Goal: Information Seeking & Learning: Understand process/instructions

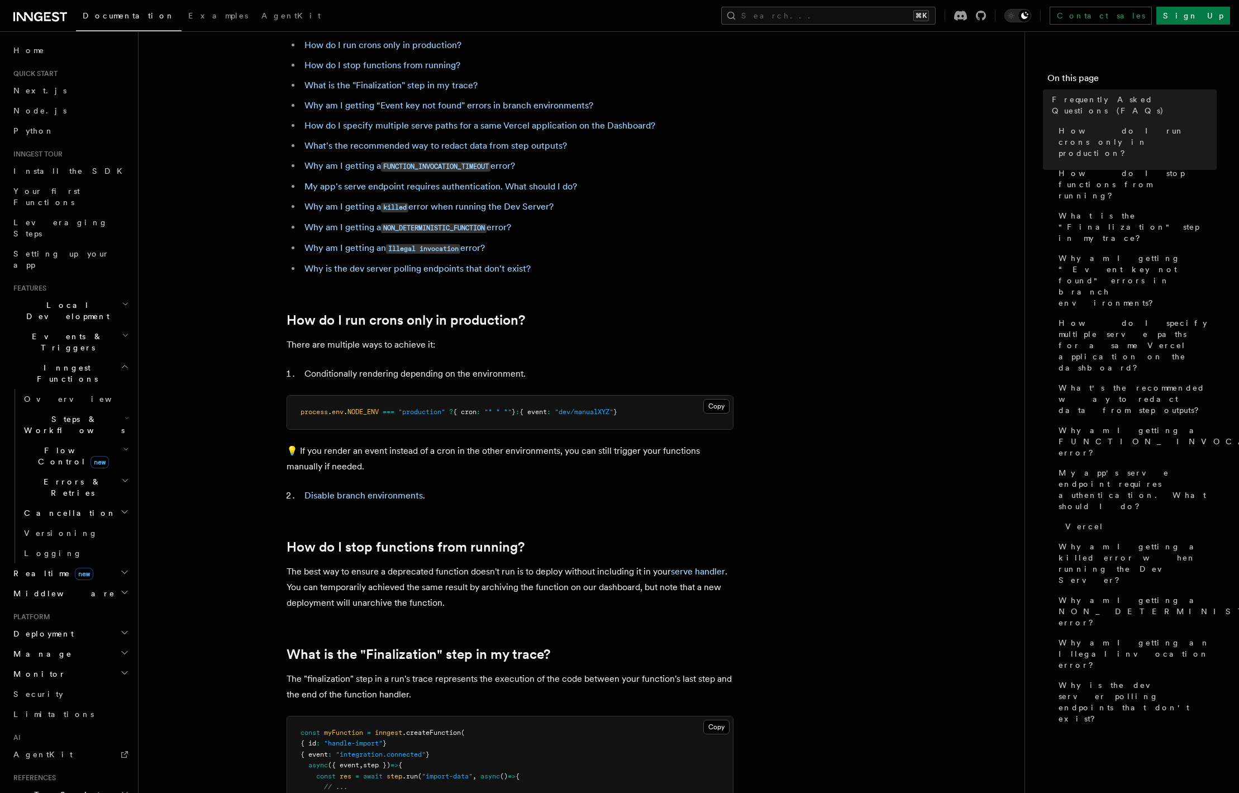
scroll to position [116, 0]
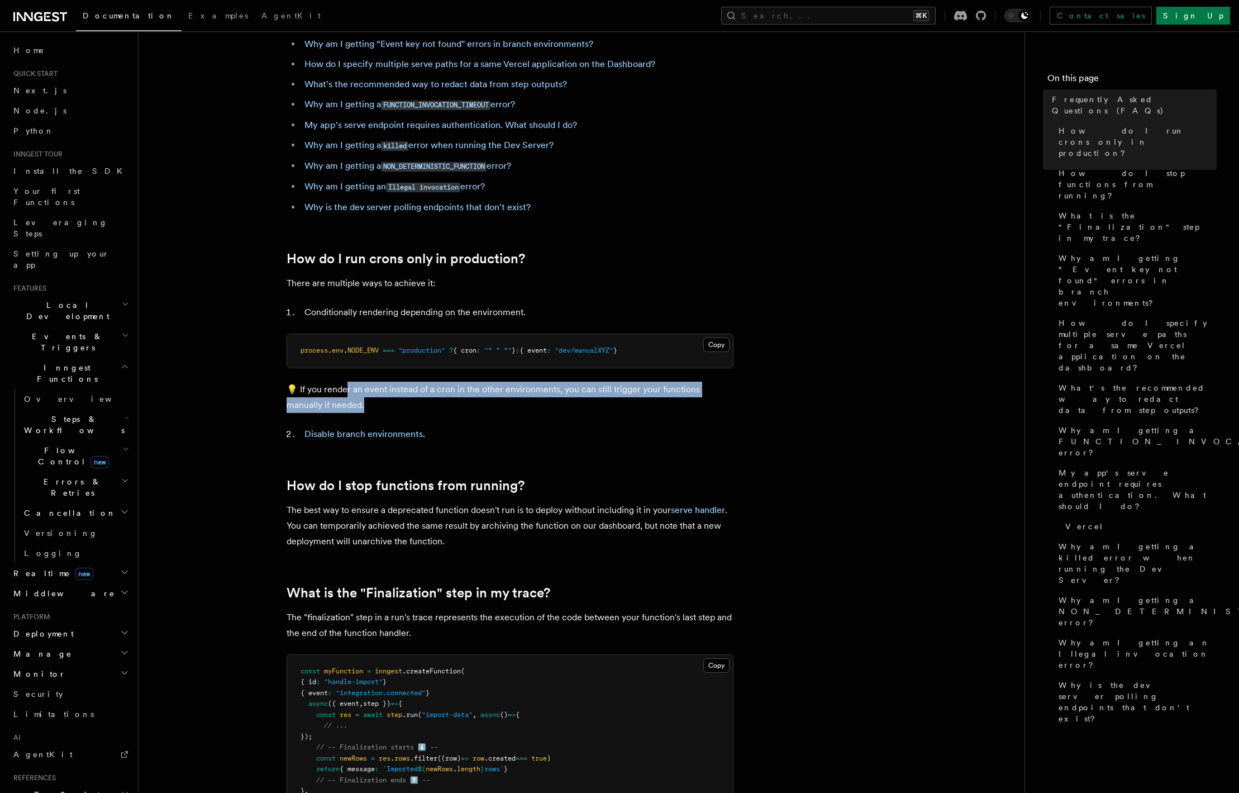
drag, startPoint x: 344, startPoint y: 391, endPoint x: 383, endPoint y: 406, distance: 41.7
click at [383, 406] on p "💡 If you render an event instead of a cron in the other environments, you can s…" at bounding box center [510, 397] width 447 height 31
click at [396, 398] on p "💡 If you render an event instead of a cron in the other environments, you can s…" at bounding box center [510, 397] width 447 height 31
click at [340, 436] on link "Disable branch environments" at bounding box center [364, 434] width 118 height 11
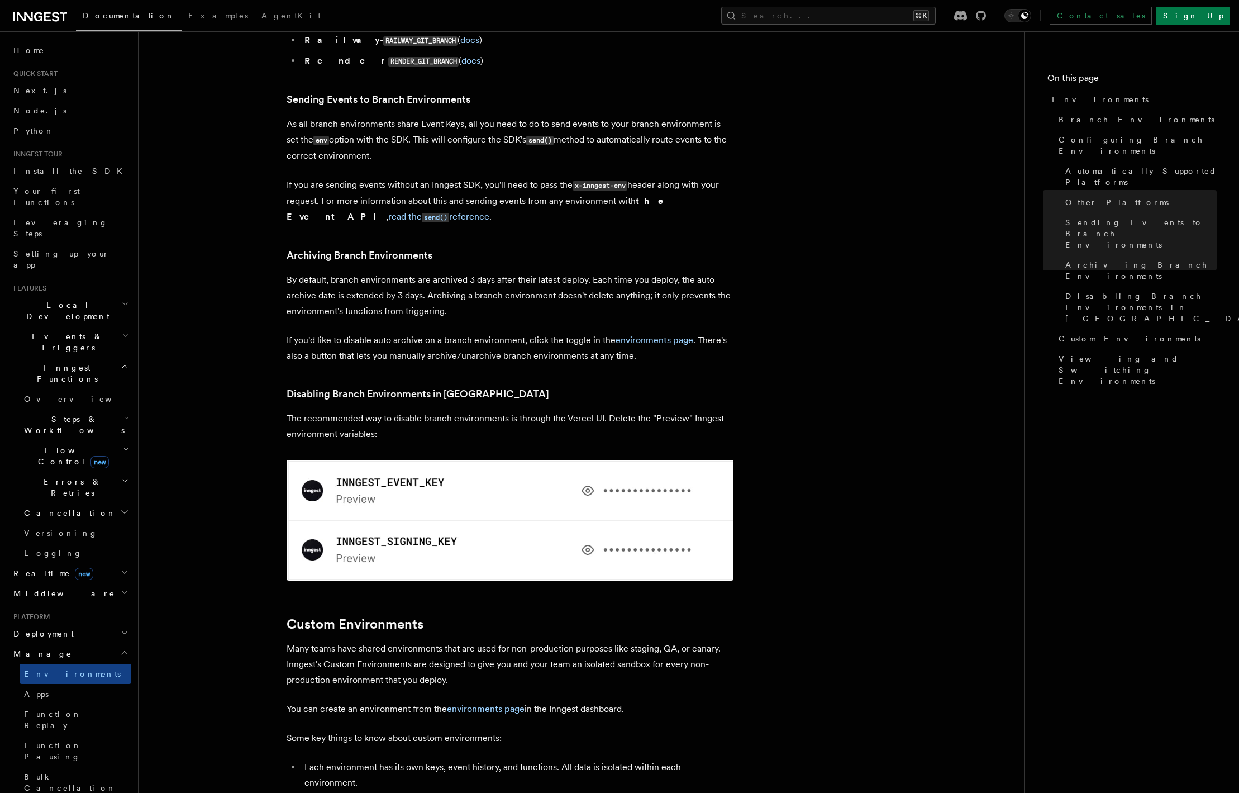
scroll to position [2004, 0]
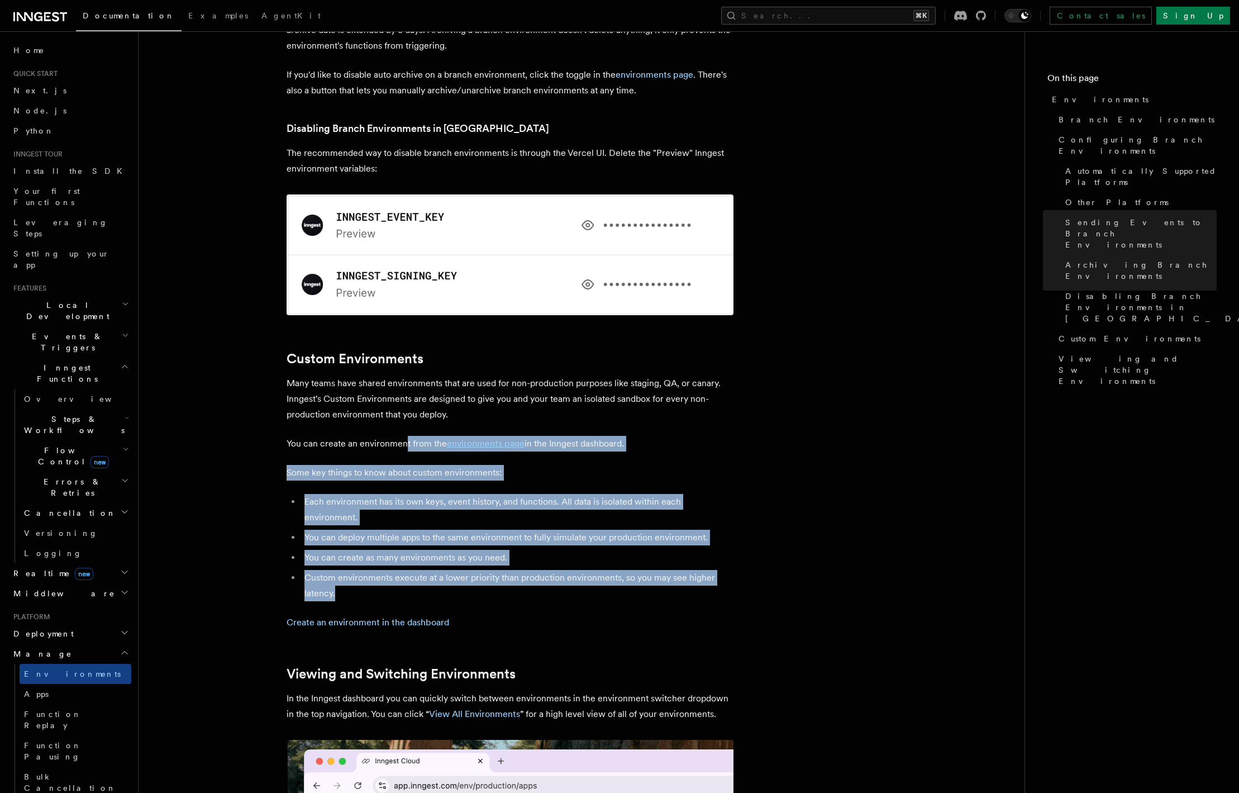
drag, startPoint x: 405, startPoint y: 377, endPoint x: 466, endPoint y: 510, distance: 146.3
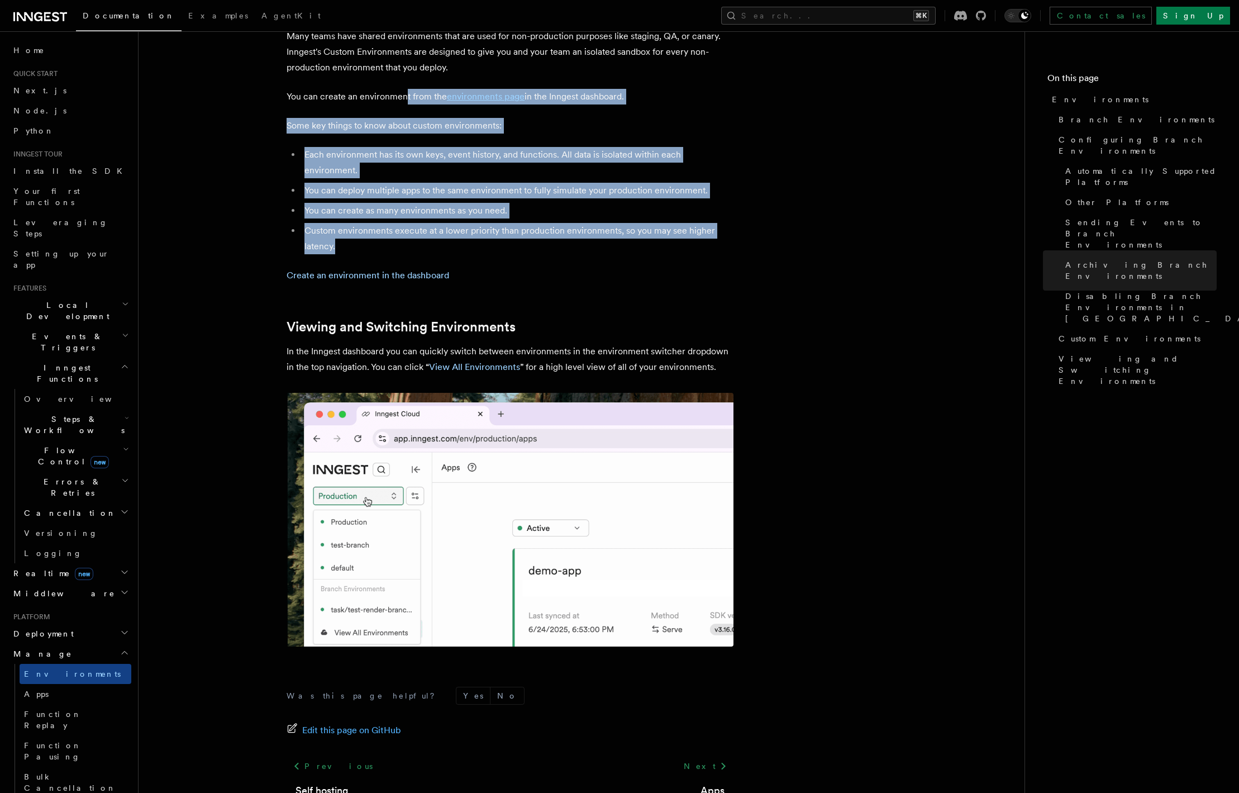
scroll to position [202, 0]
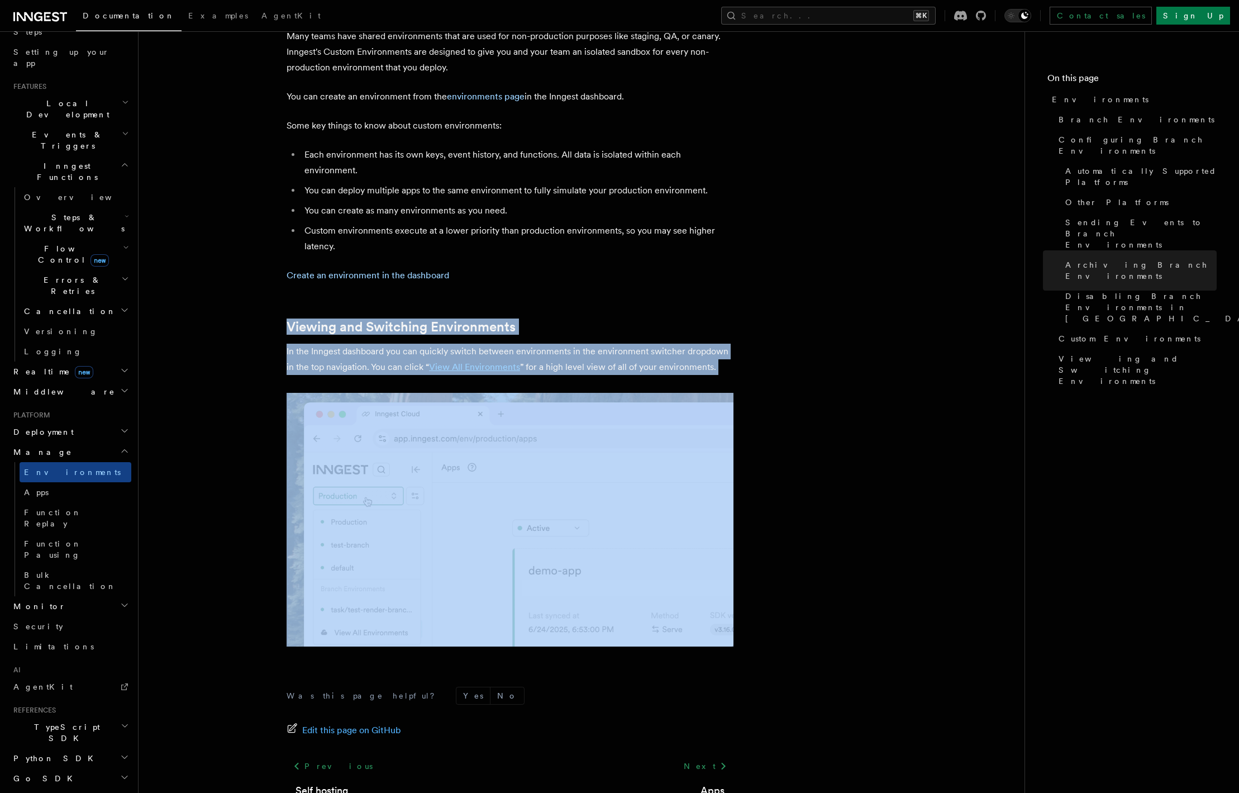
drag, startPoint x: 254, startPoint y: 248, endPoint x: 924, endPoint y: 487, distance: 711.2
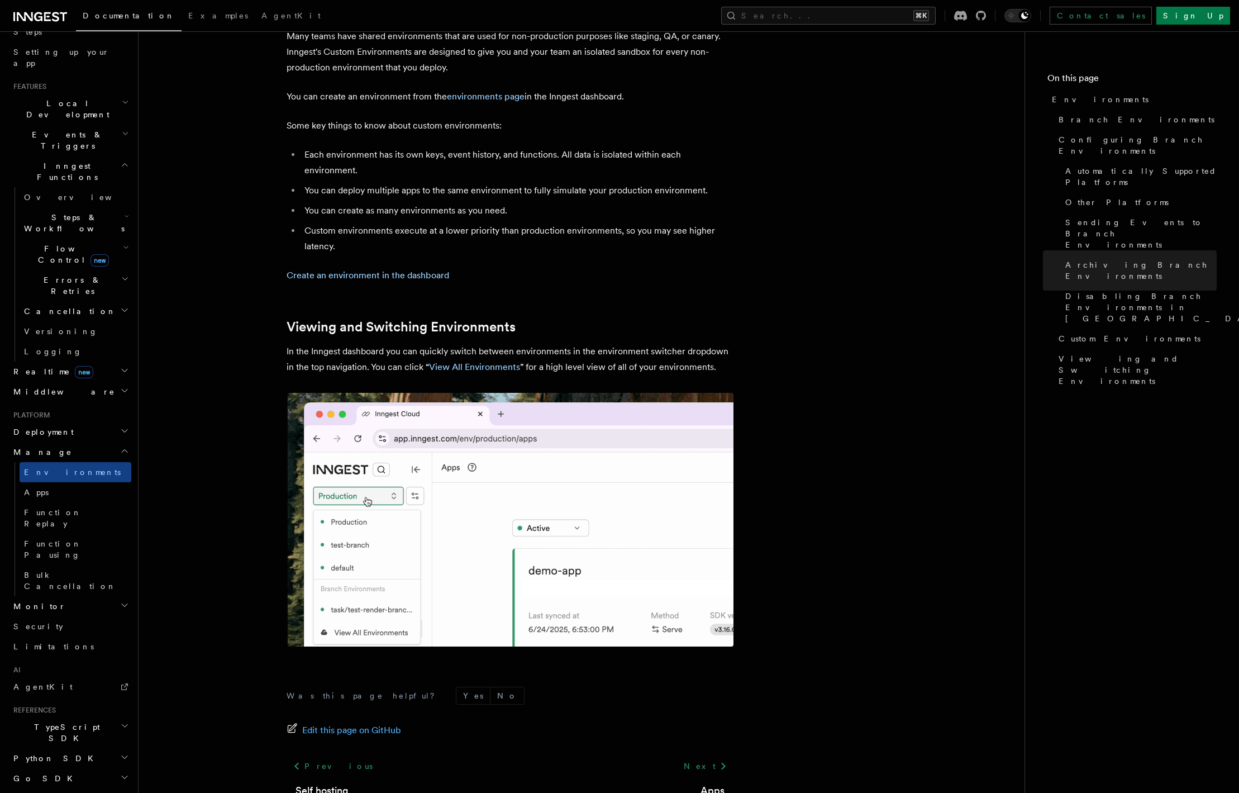
scroll to position [2157, 0]
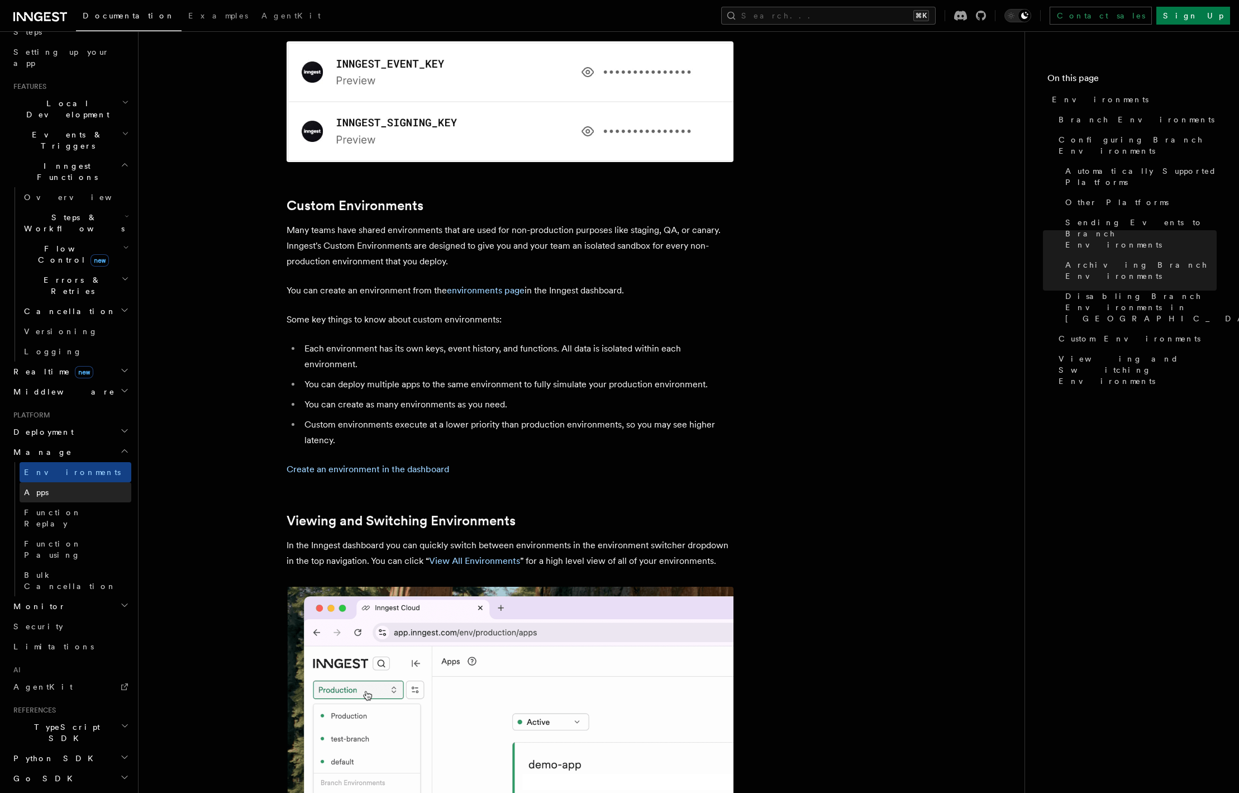
click at [41, 488] on span "Apps" at bounding box center [36, 492] width 25 height 9
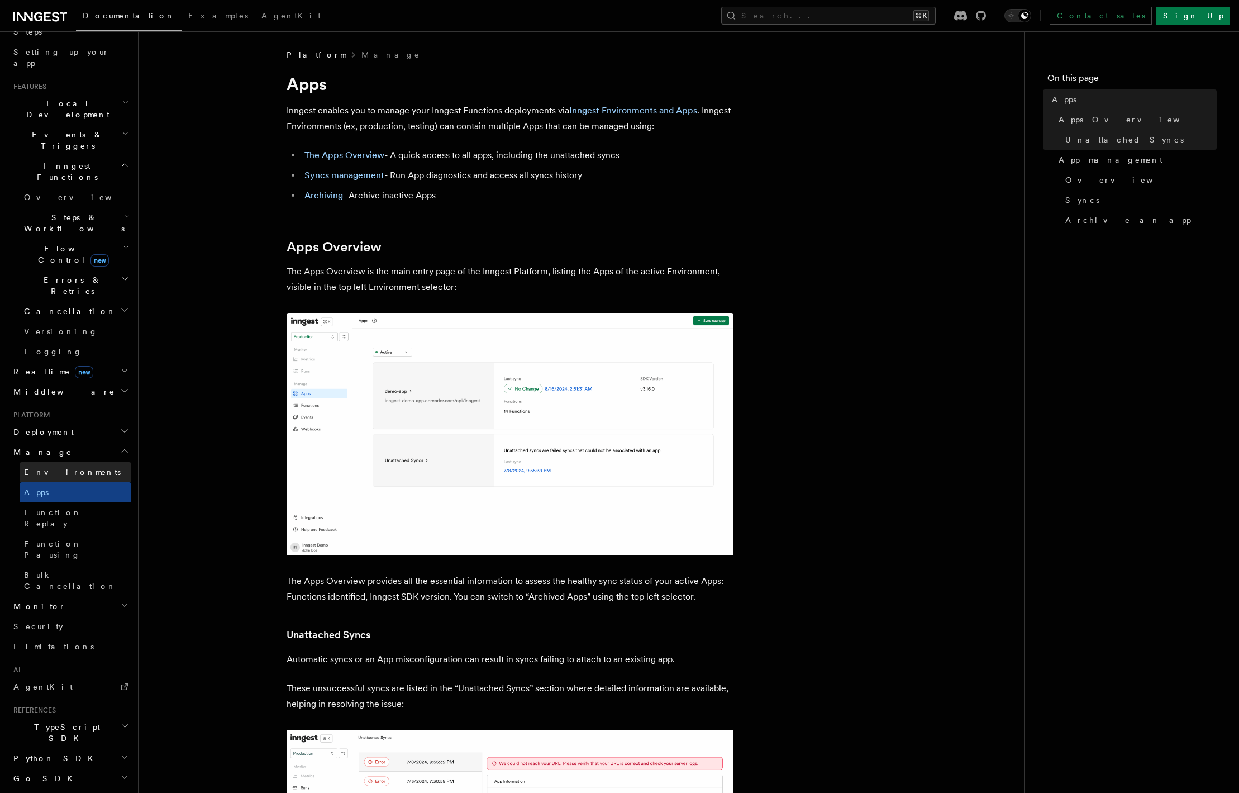
click at [49, 468] on span "Environments" at bounding box center [72, 472] width 97 height 9
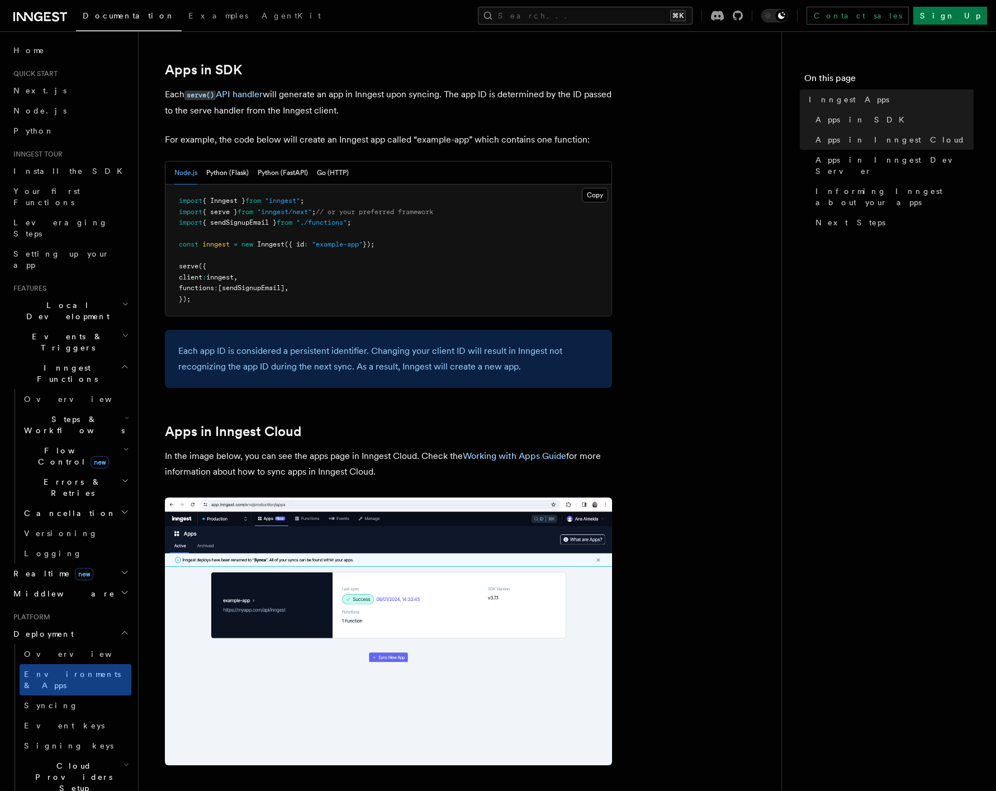
scroll to position [574, 0]
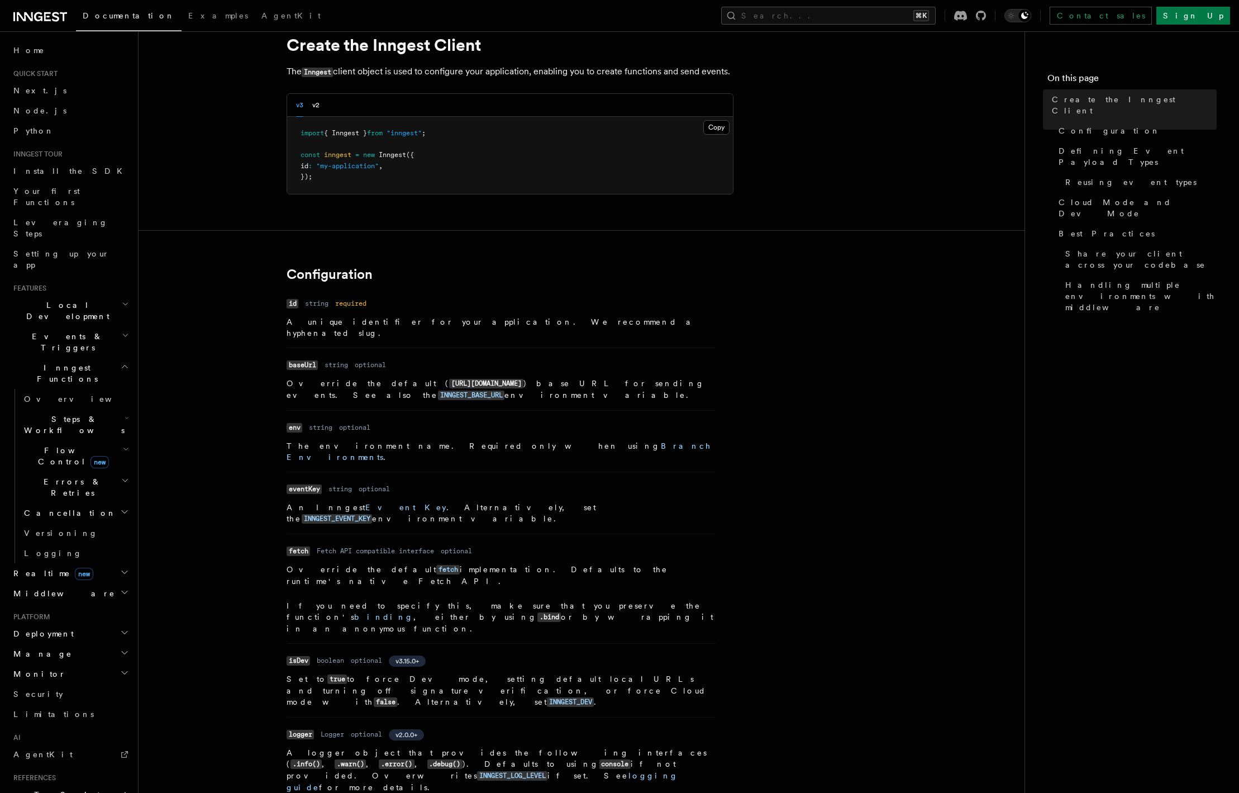
scroll to position [111, 0]
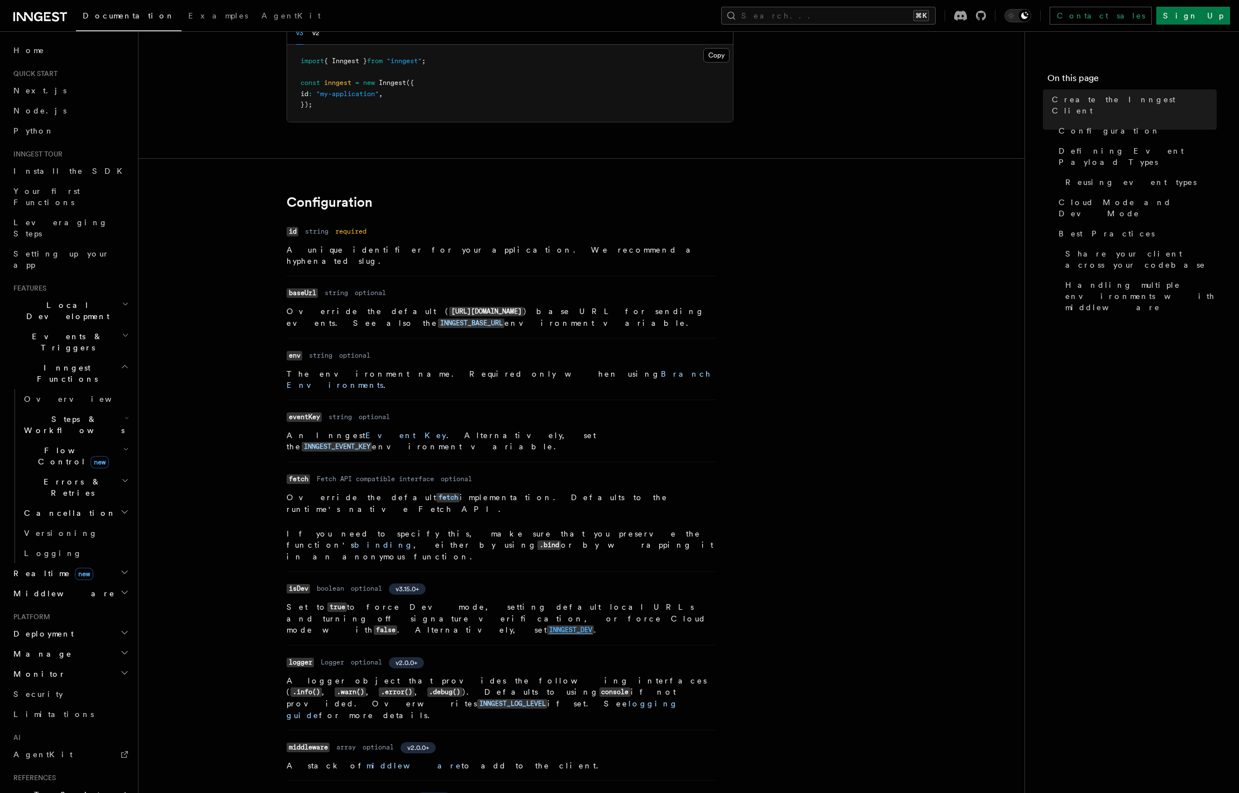
click at [547, 625] on code "INNGEST_DEV" at bounding box center [570, 629] width 47 height 9
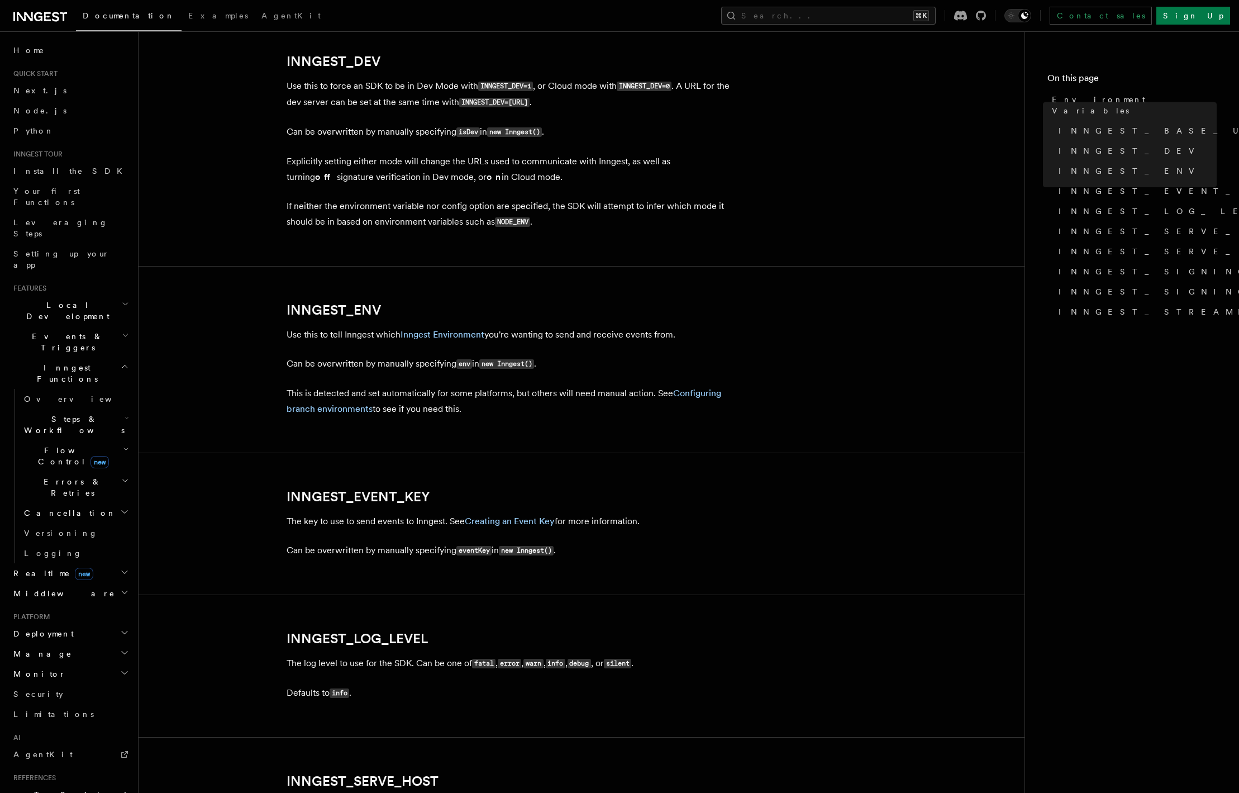
scroll to position [838, 0]
drag, startPoint x: 425, startPoint y: 85, endPoint x: 412, endPoint y: 88, distance: 13.7
click at [412, 88] on p "Use this to force an SDK to be in Dev Mode with INNGEST_DEV=1 , or Cloud mode w…" at bounding box center [510, 94] width 447 height 32
click at [390, 110] on p "Use this to force an SDK to be in Dev Mode with INNGEST_DEV=1 , or Cloud mode w…" at bounding box center [510, 94] width 447 height 32
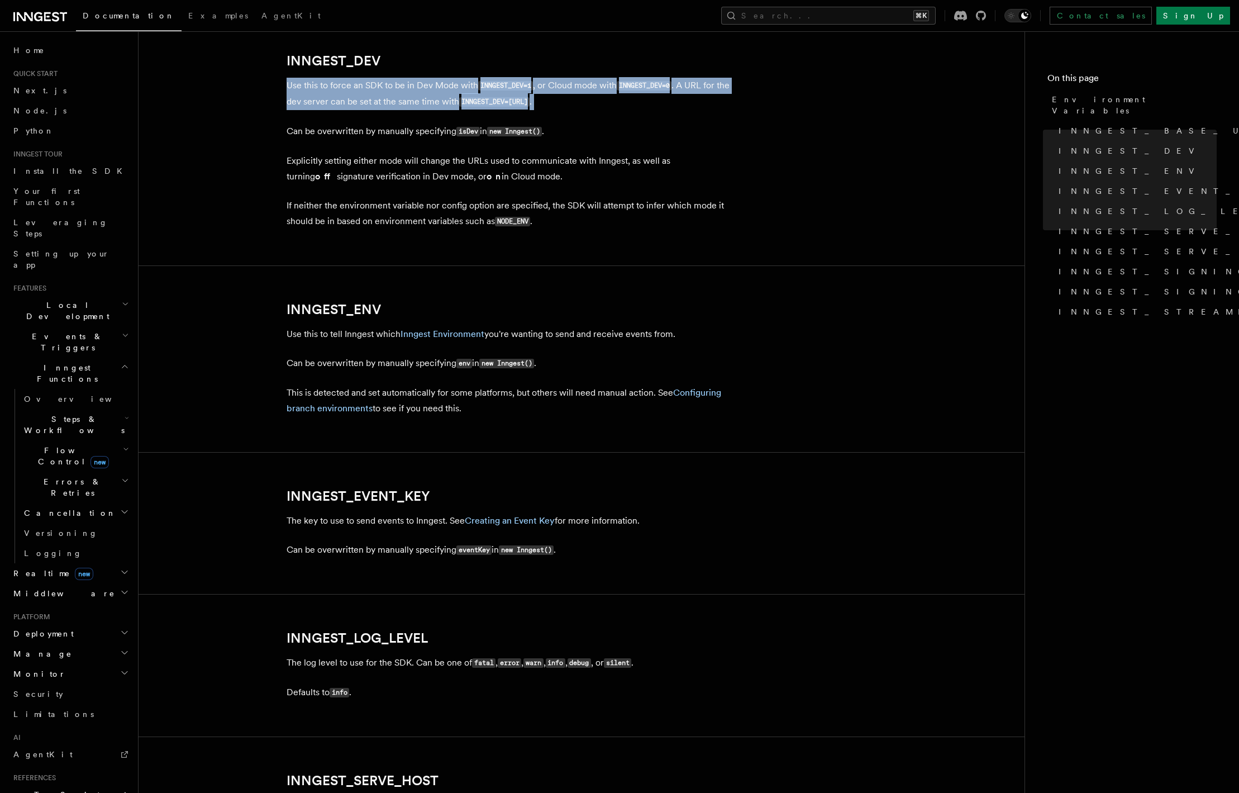
click at [390, 110] on p "Use this to force an SDK to be in Dev Mode with INNGEST_DEV=1 , or Cloud mode w…" at bounding box center [510, 94] width 447 height 32
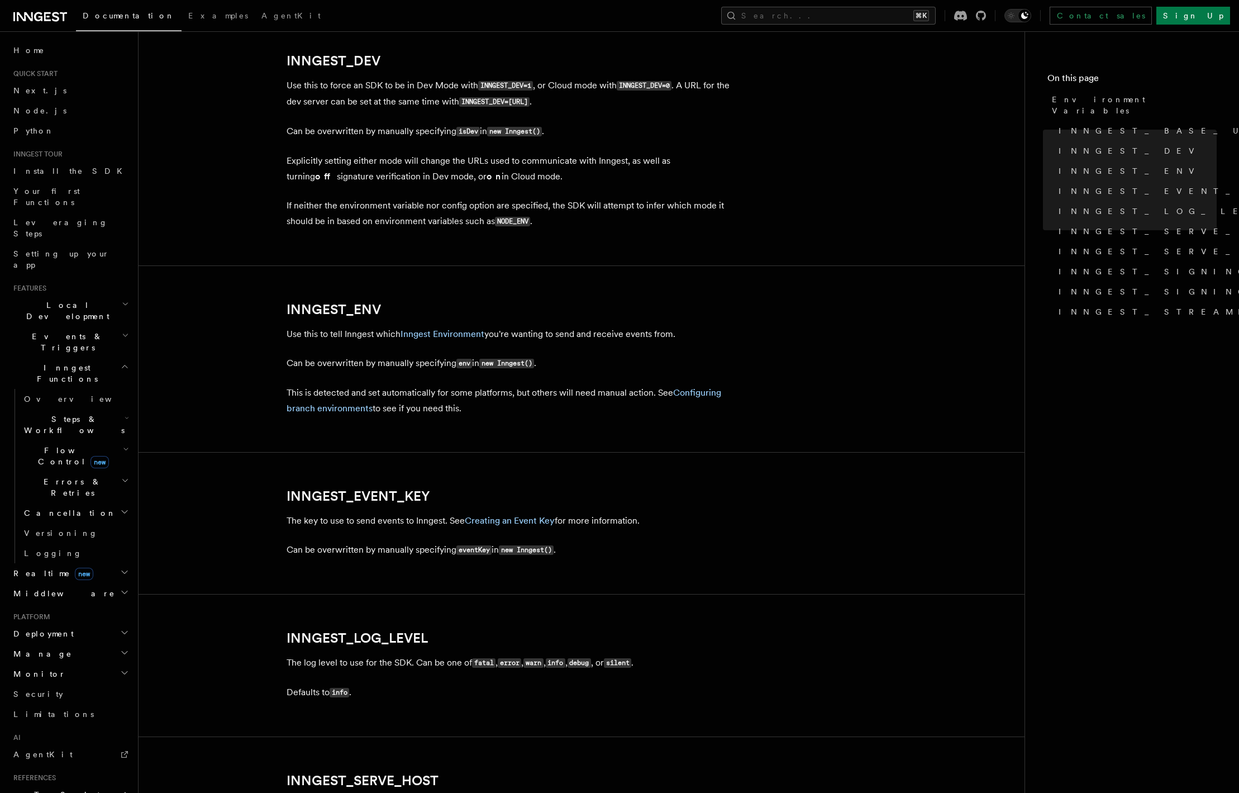
click at [380, 130] on p "Can be overwritten by manually specifying isDev in new Inngest() ." at bounding box center [510, 131] width 447 height 16
click at [369, 178] on p "Explicitly setting either mode will change the URLs used to communicate with In…" at bounding box center [510, 168] width 447 height 31
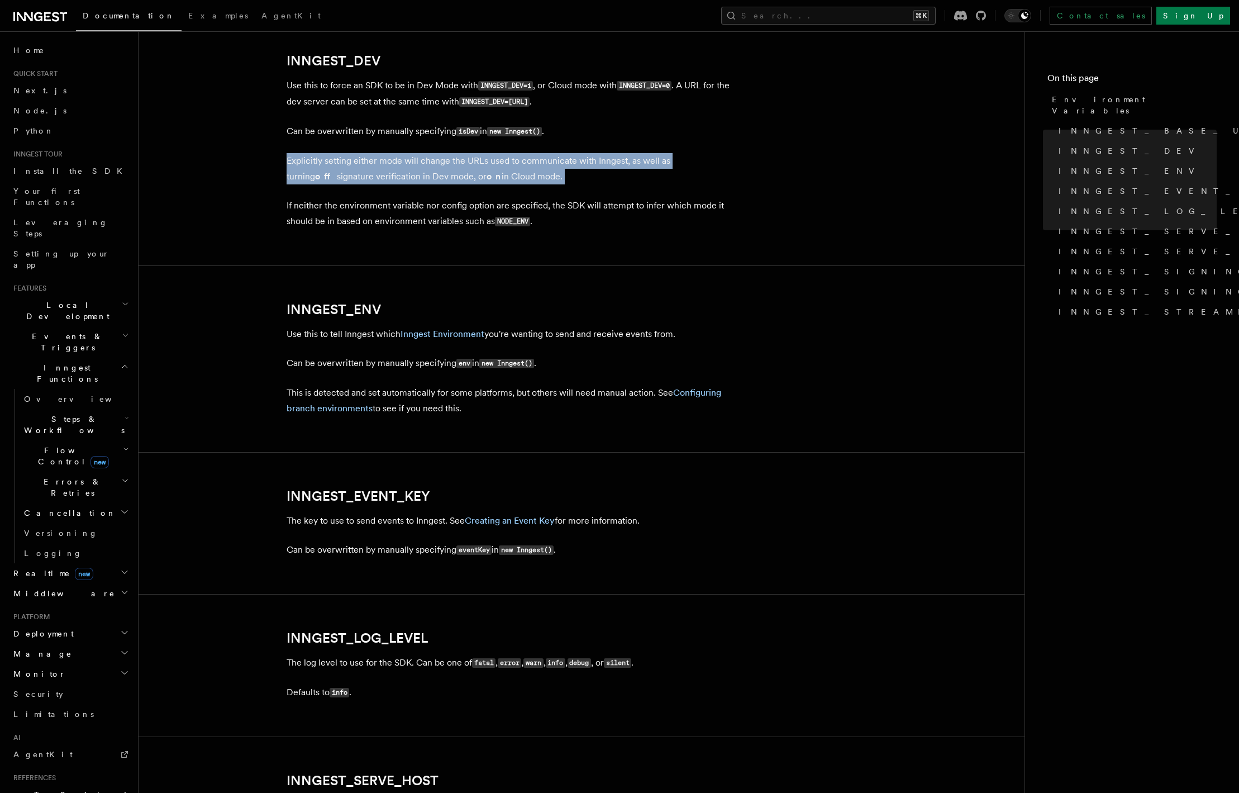
click at [369, 178] on p "Explicitly setting either mode will change the URLs used to communicate with In…" at bounding box center [510, 168] width 447 height 31
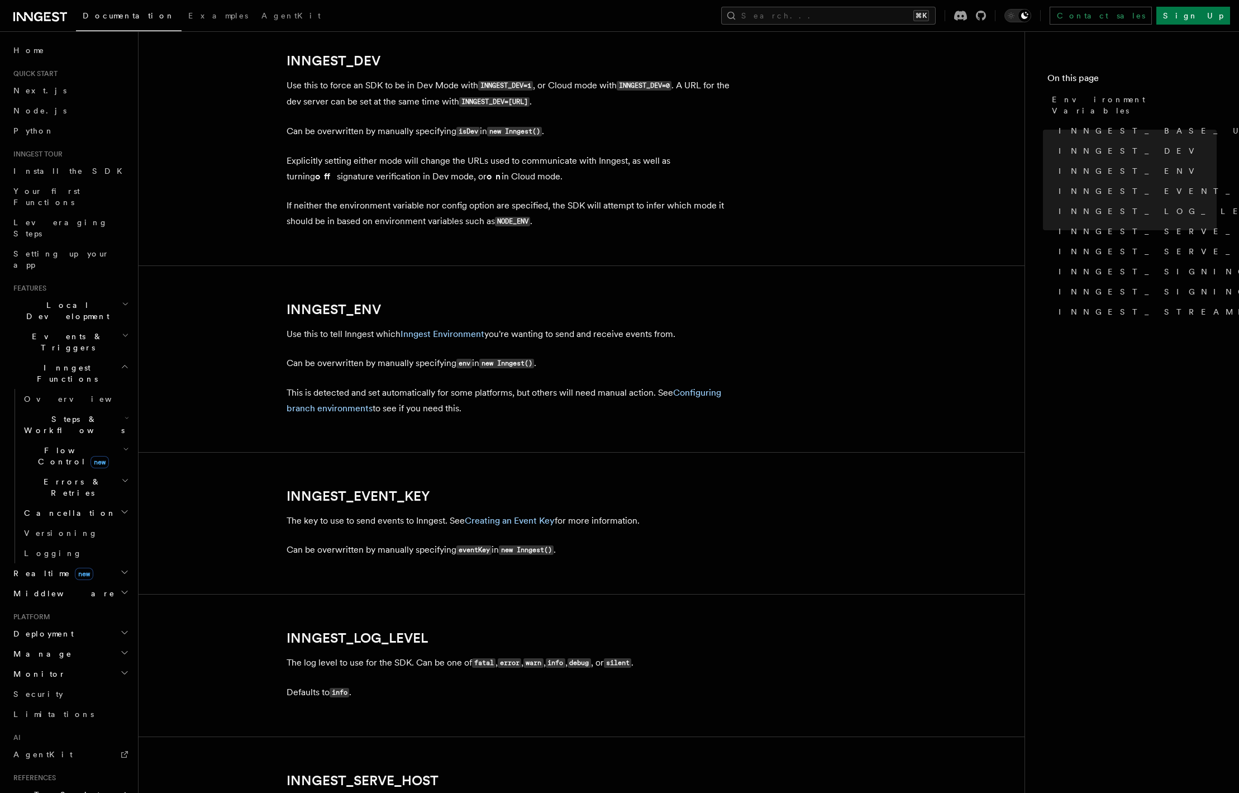
click at [379, 138] on p "Can be overwritten by manually specifying isDev in new Inngest() ." at bounding box center [510, 131] width 447 height 16
drag, startPoint x: 382, startPoint y: 130, endPoint x: 413, endPoint y: 130, distance: 31.8
click at [413, 130] on p "Can be overwritten by manually specifying isDev in new Inngest() ." at bounding box center [510, 131] width 447 height 16
click at [403, 169] on p "Explicitly setting either mode will change the URLs used to communicate with In…" at bounding box center [510, 168] width 447 height 31
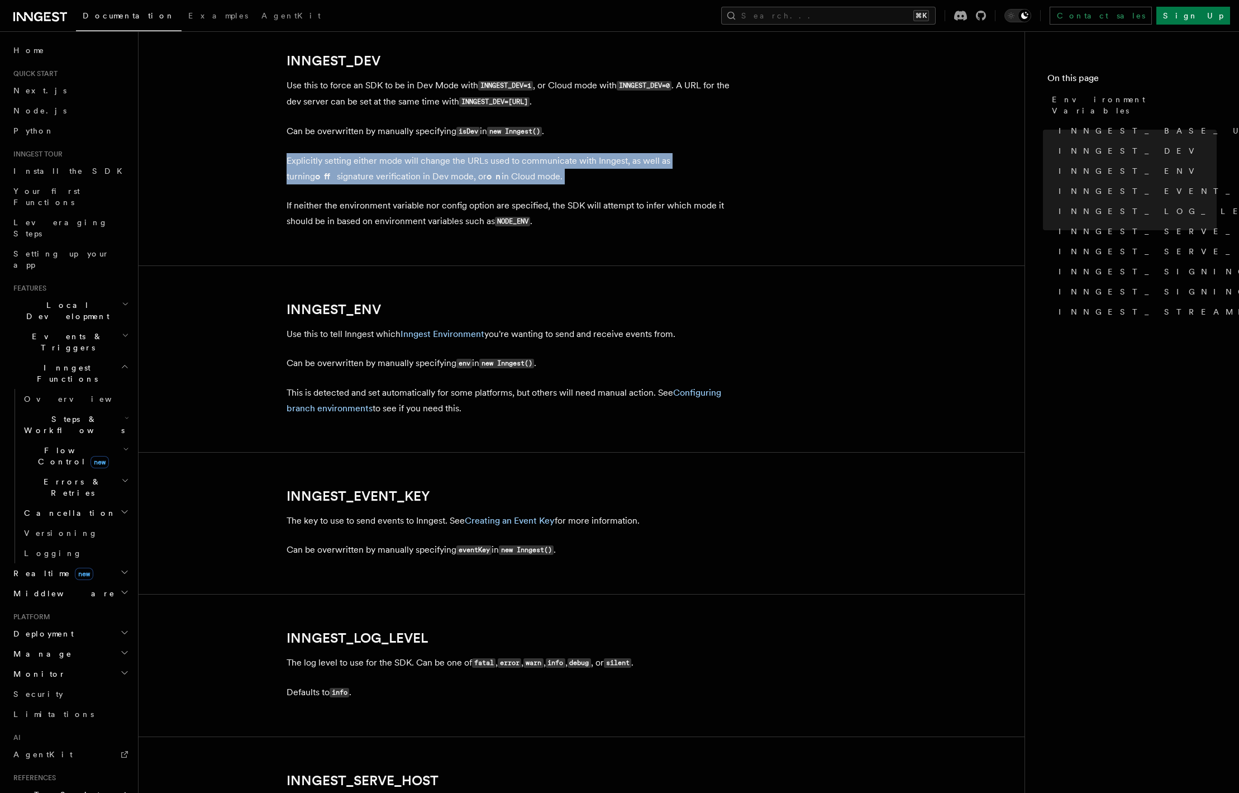
click at [403, 169] on p "Explicitly setting either mode will change the URLs used to communicate with In…" at bounding box center [510, 168] width 447 height 31
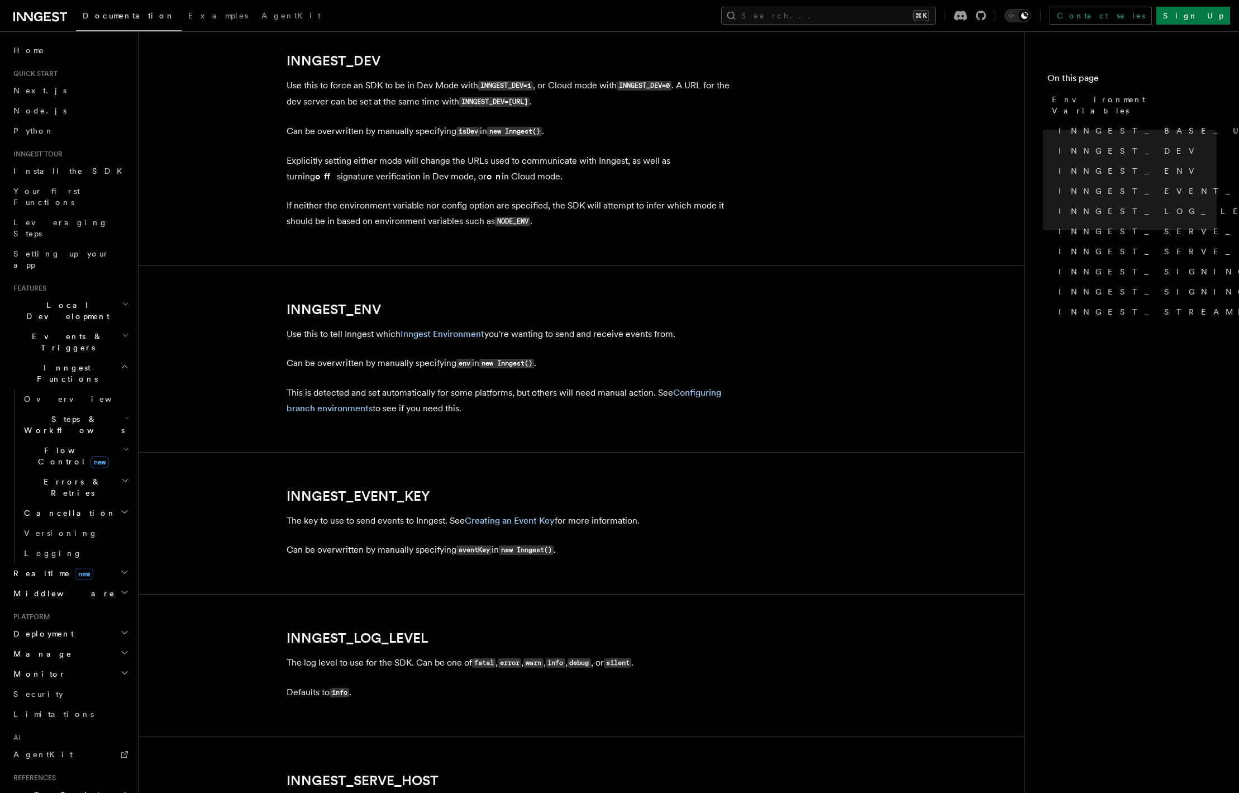
click at [344, 203] on p "If neither the environment variable nor config option are specified, the SDK wi…" at bounding box center [510, 214] width 447 height 32
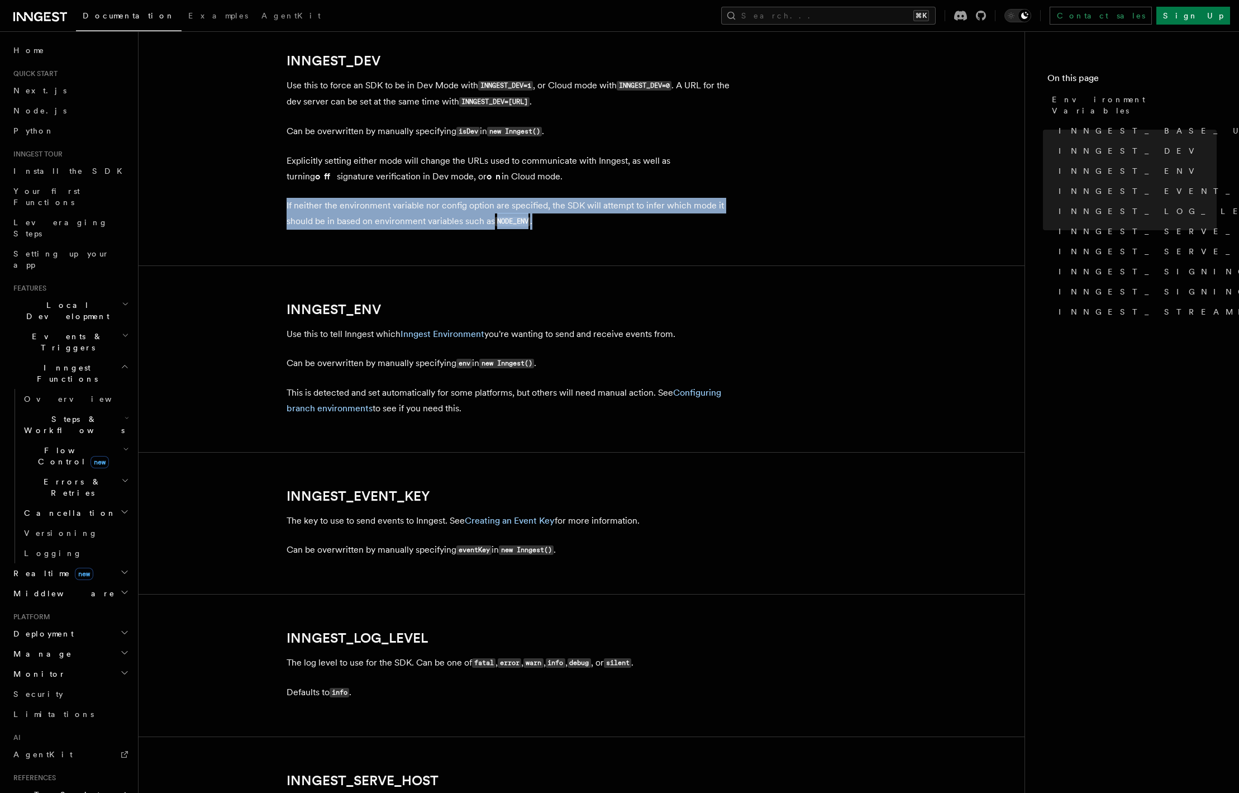
click at [344, 203] on p "If neither the environment variable nor config option are specified, the SDK wi…" at bounding box center [510, 214] width 447 height 32
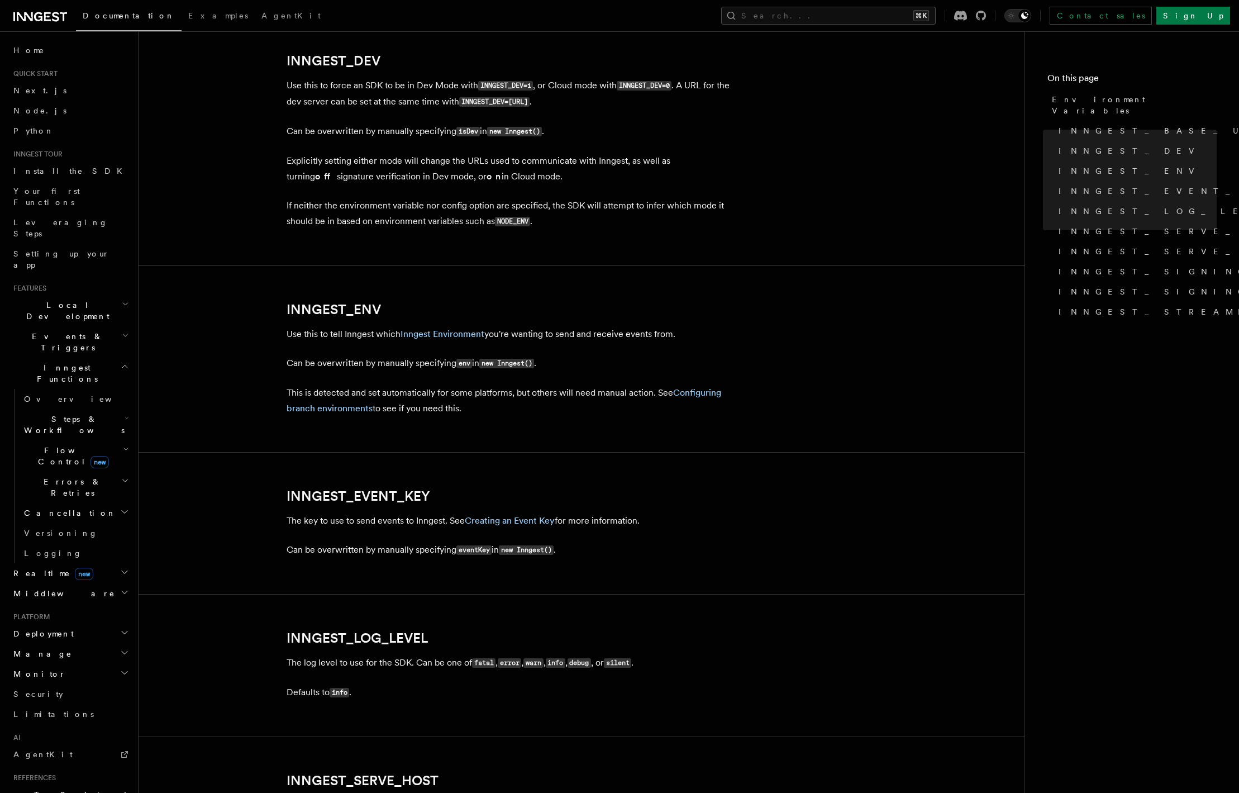
click at [251, 213] on article "References TypeScript SDK Using the SDK Environment Variables You can set envir…" at bounding box center [581, 528] width 850 height 2635
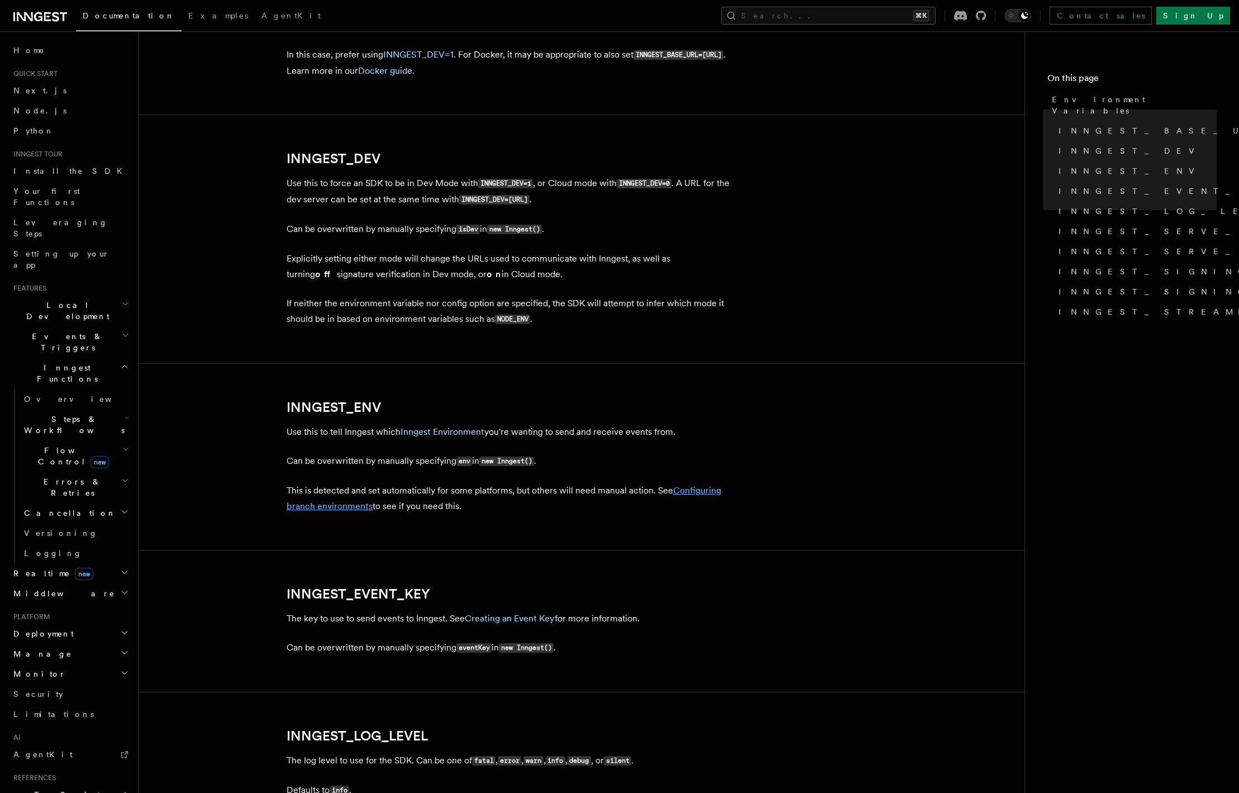
click at [332, 507] on link "Configuring branch environments" at bounding box center [504, 498] width 435 height 26
